Goal: Information Seeking & Learning: Understand process/instructions

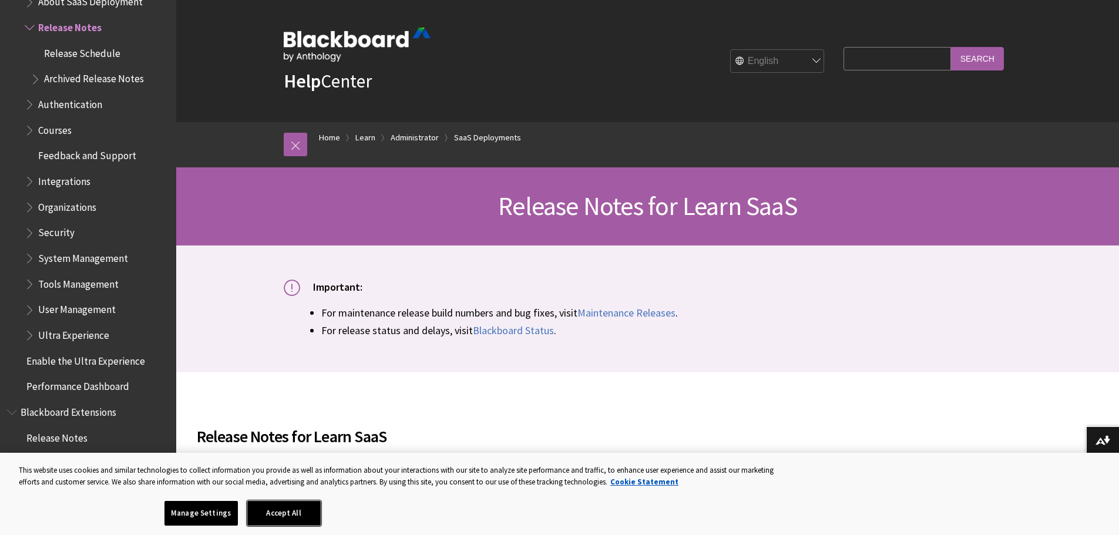
click at [282, 515] on button "Accept All" at bounding box center [283, 513] width 73 height 25
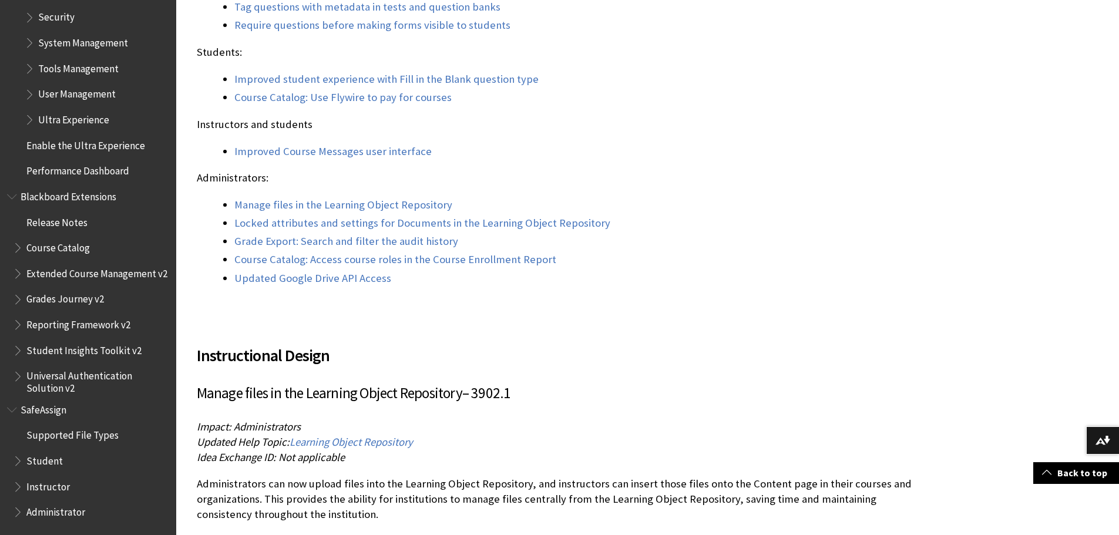
scroll to position [1175, 0]
click at [73, 512] on span "Administrator" at bounding box center [55, 510] width 59 height 16
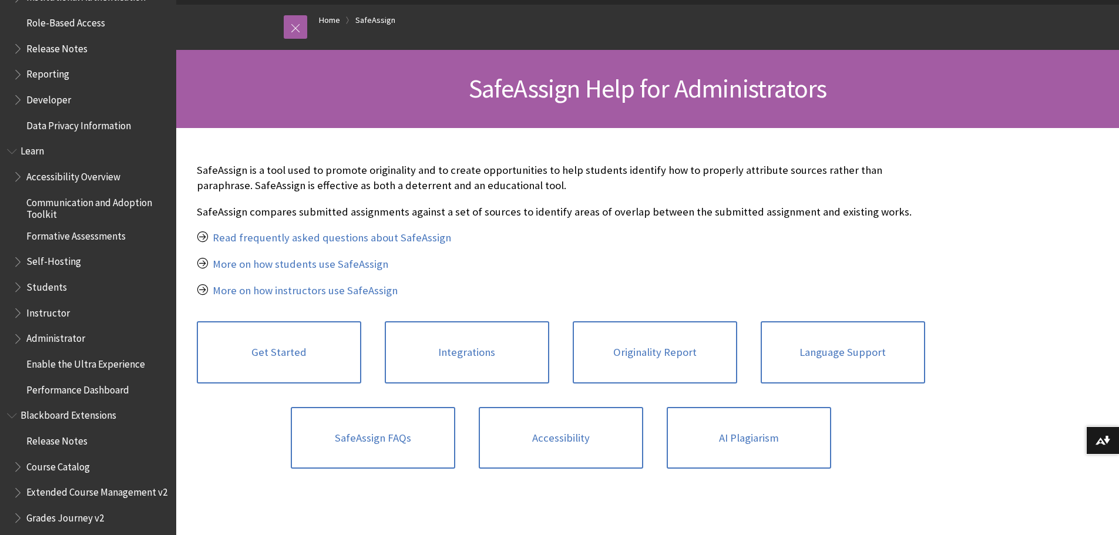
scroll to position [867, 0]
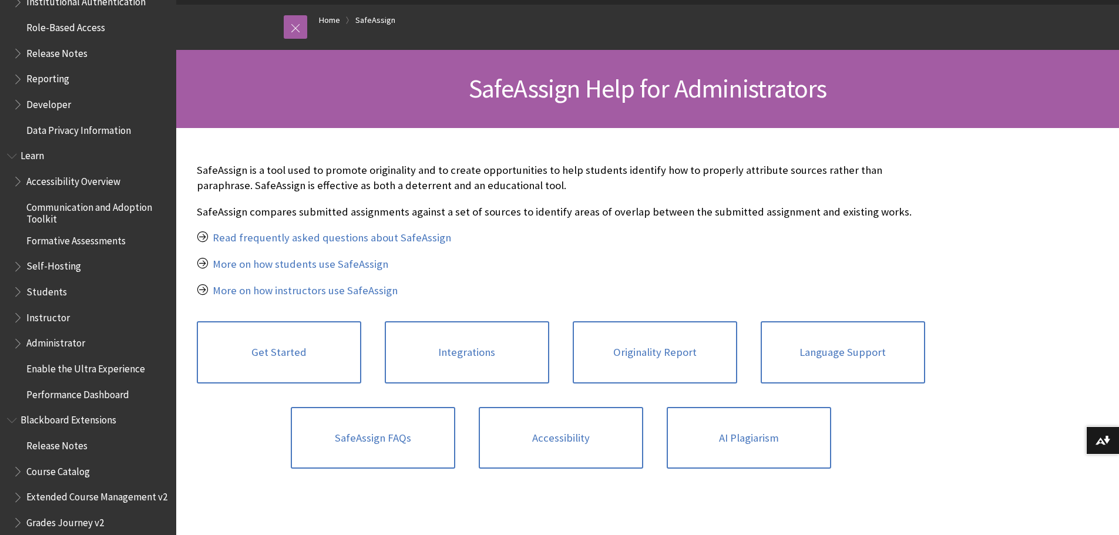
click at [54, 292] on span "Students" at bounding box center [46, 290] width 41 height 16
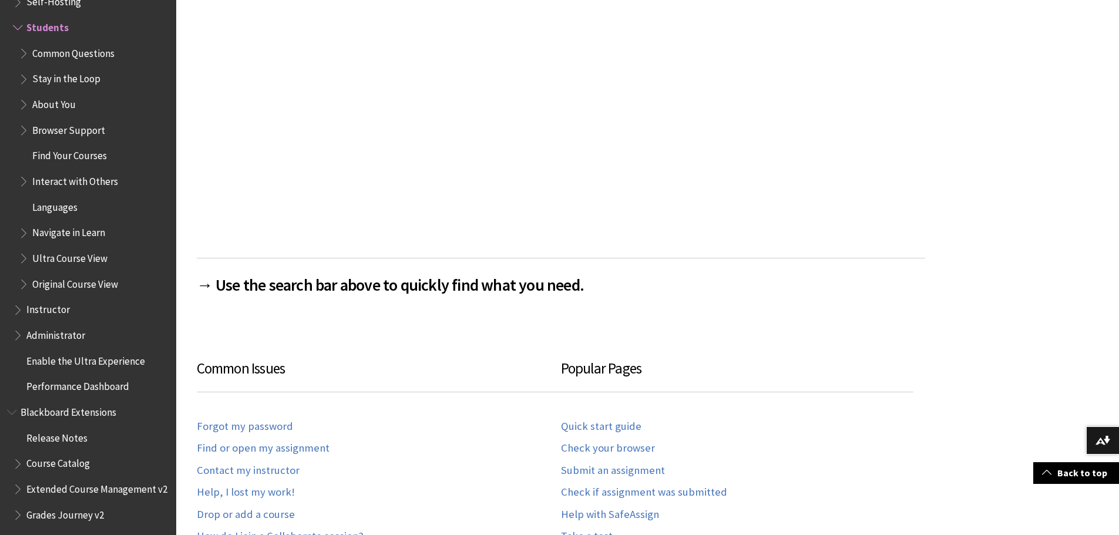
scroll to position [529, 0]
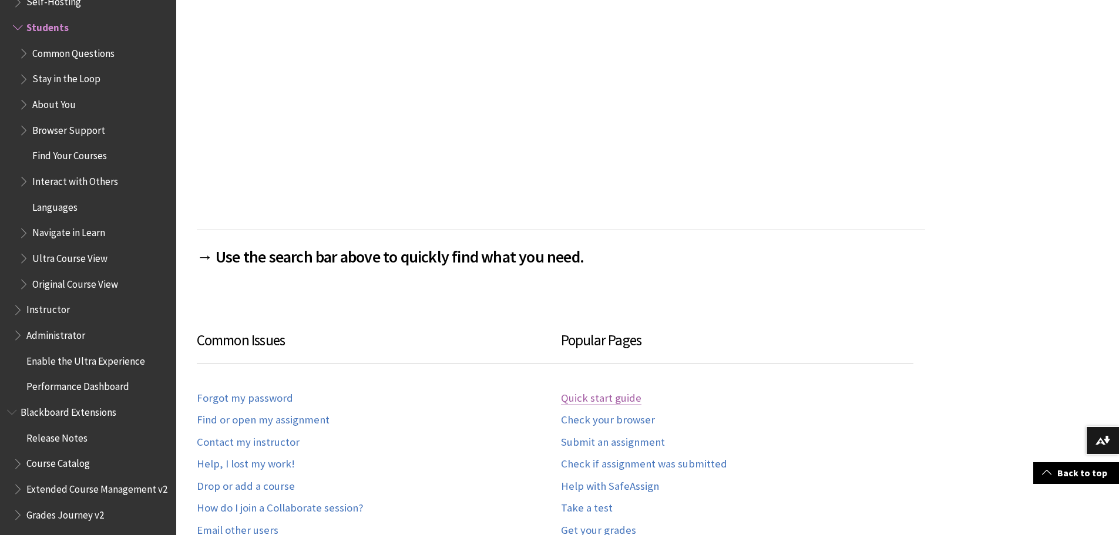
click at [581, 397] on link "Quick start guide" at bounding box center [601, 399] width 80 height 14
